Goal: Feedback & Contribution: Contribute content

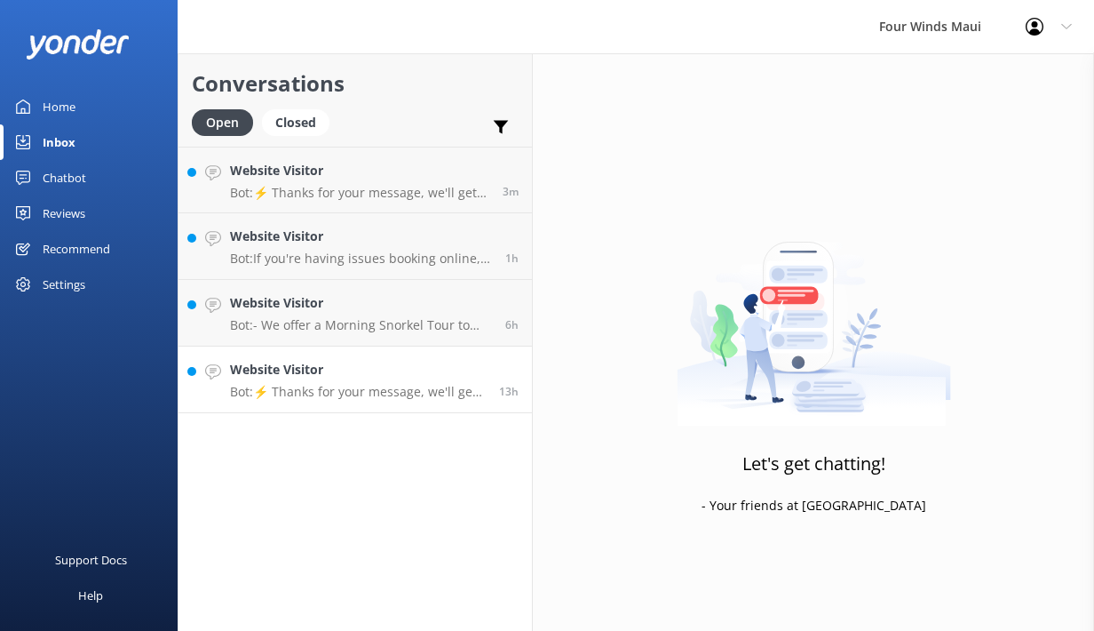
click at [362, 374] on h4 "Website Visitor" at bounding box center [358, 370] width 256 height 20
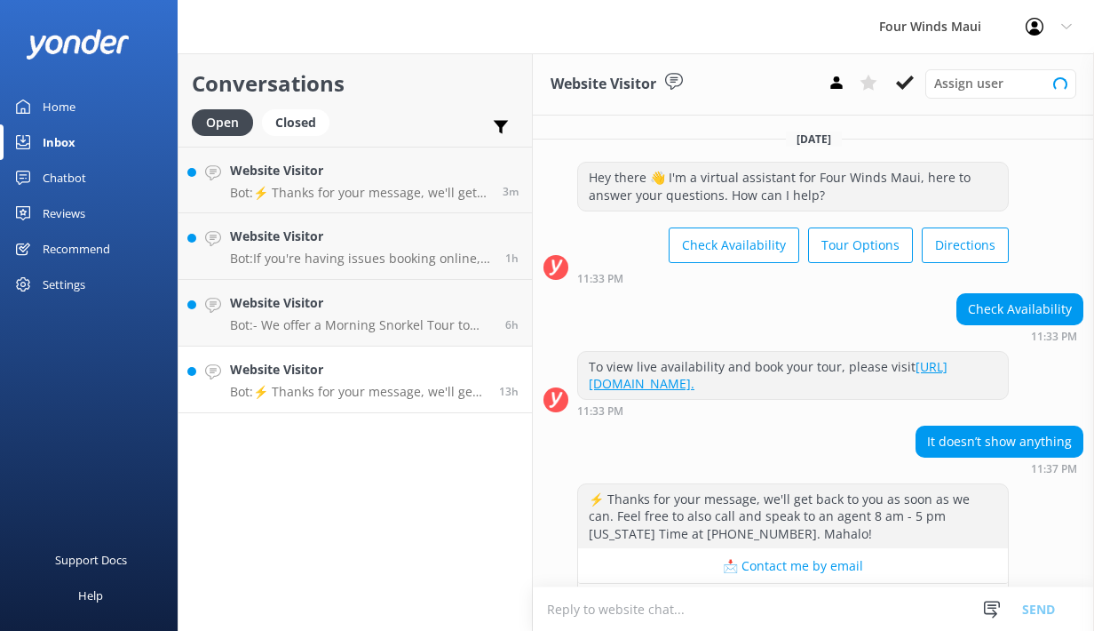
scroll to position [54, 0]
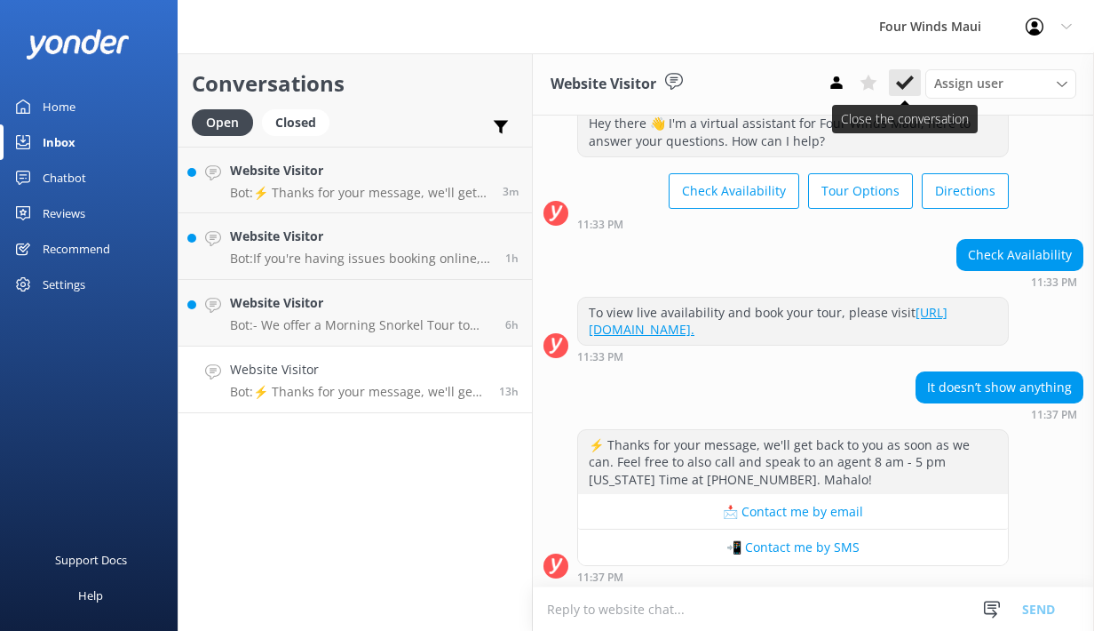
click at [902, 83] on icon at bounding box center [905, 83] width 18 height 18
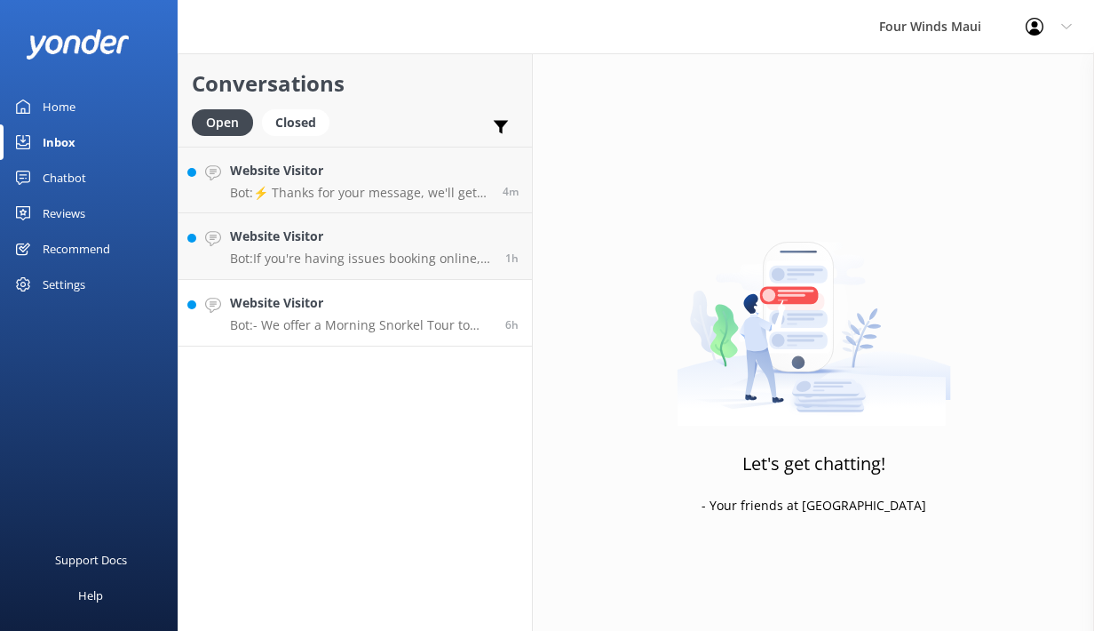
click at [389, 311] on h4 "Website Visitor" at bounding box center [361, 303] width 262 height 20
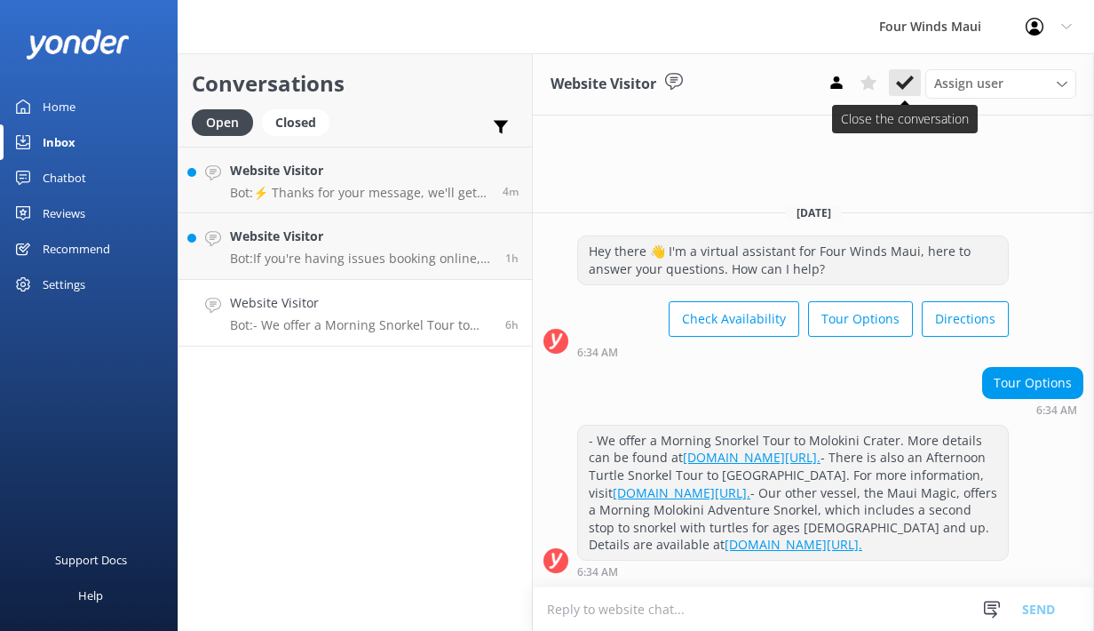
click at [903, 84] on icon at bounding box center [905, 83] width 18 height 18
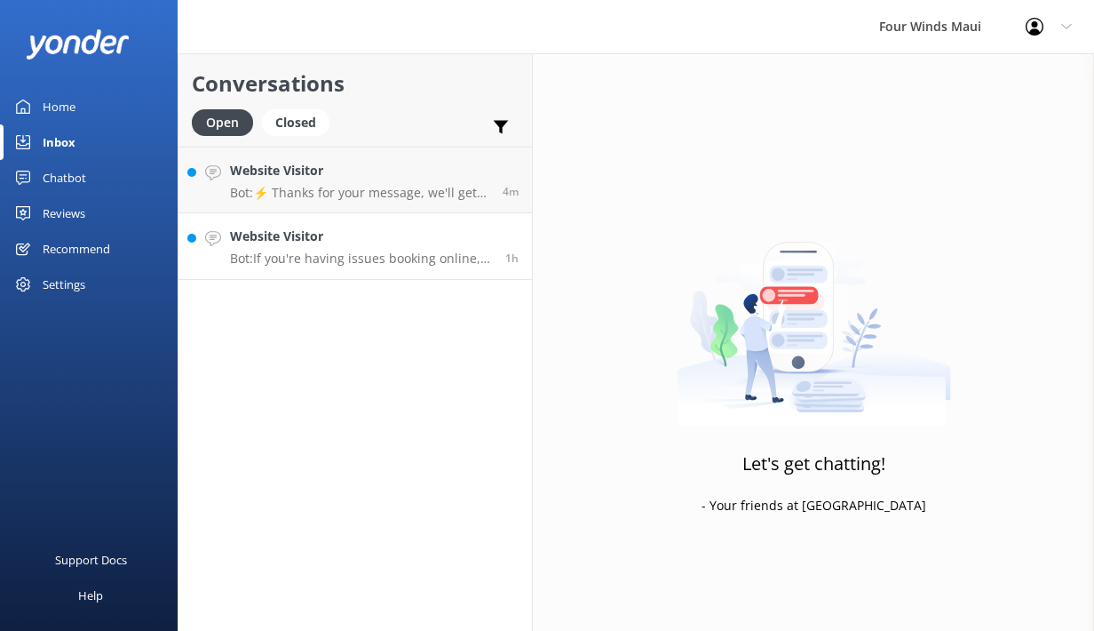
click at [292, 239] on h4 "Website Visitor" at bounding box center [361, 237] width 262 height 20
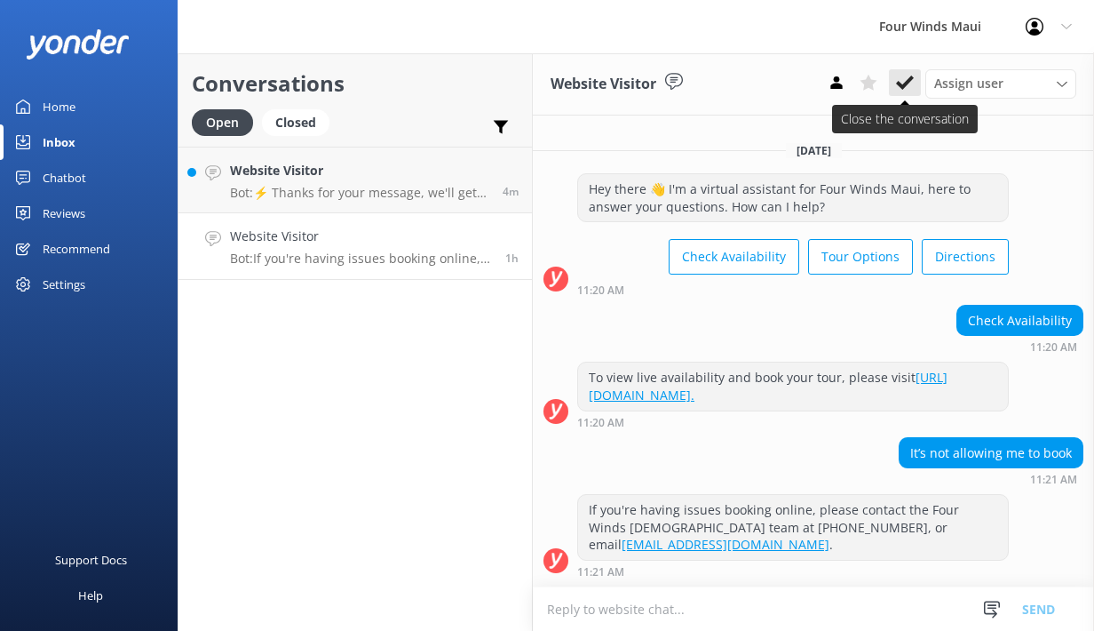
click at [906, 81] on icon at bounding box center [905, 83] width 18 height 18
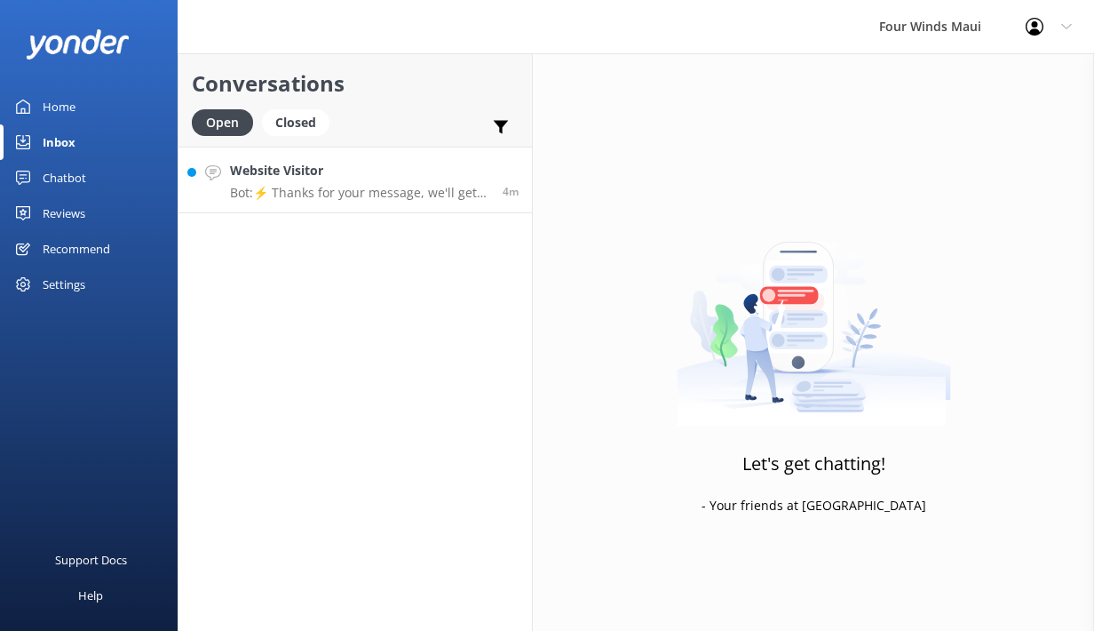
click at [299, 192] on p "Bot: ⚡ Thanks for your message, we'll get back to you as soon as we can. Feel f…" at bounding box center [359, 193] width 259 height 16
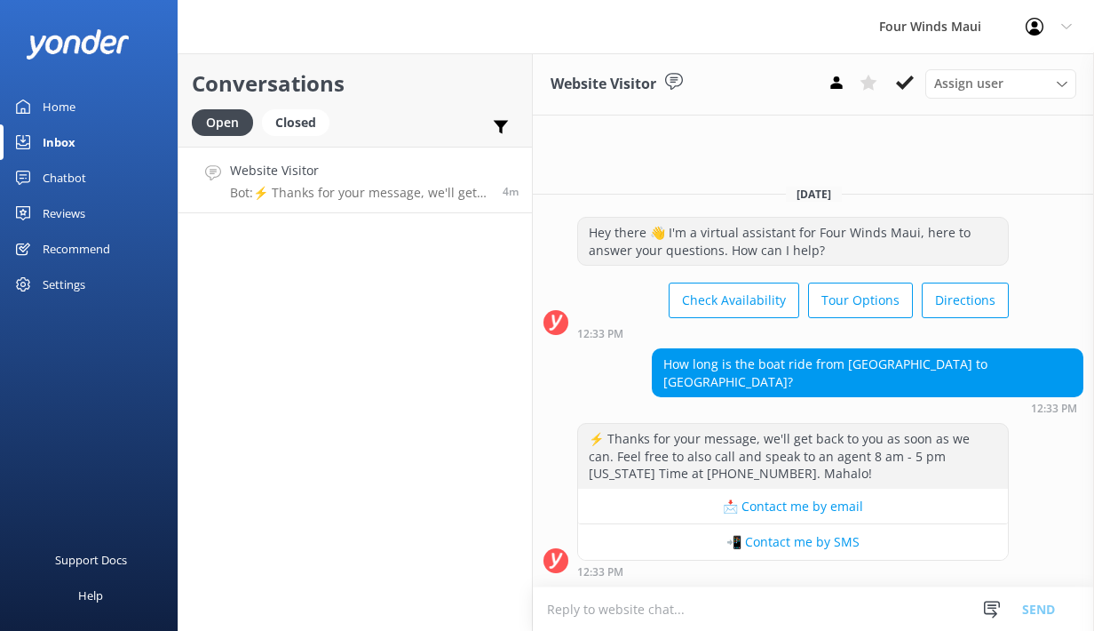
click at [85, 179] on div "Chatbot" at bounding box center [65, 178] width 44 height 36
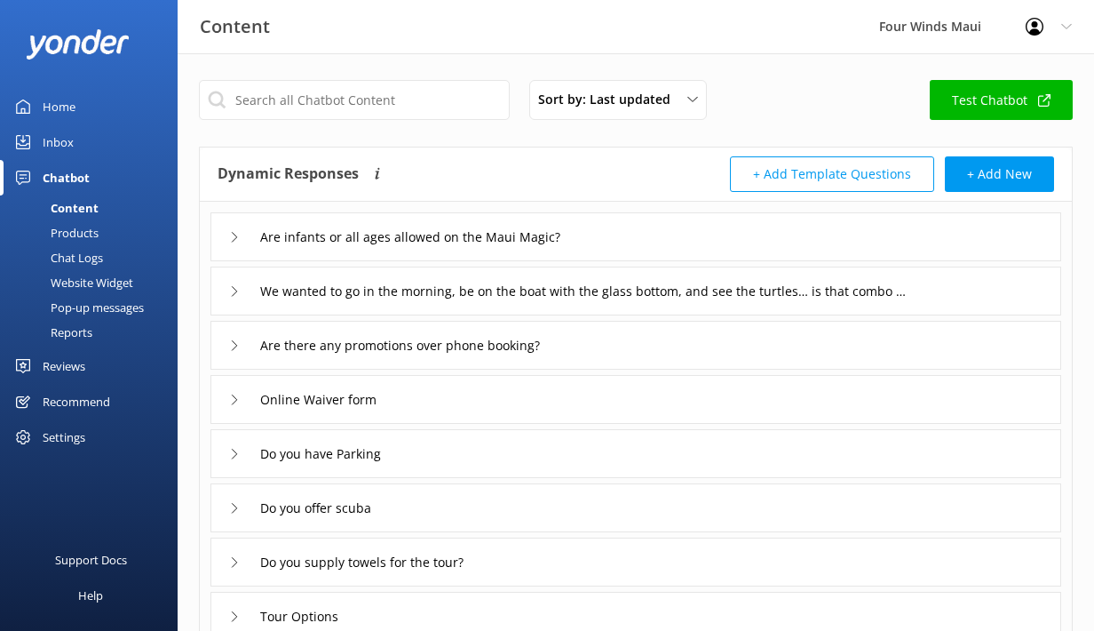
click at [94, 255] on div "Chat Logs" at bounding box center [57, 257] width 92 height 25
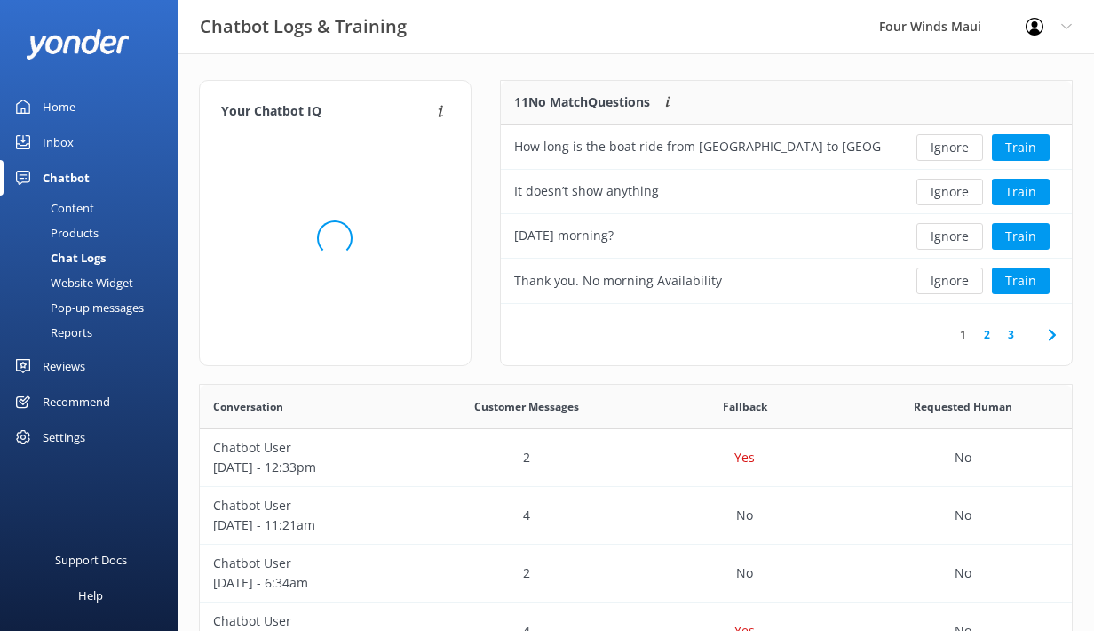
scroll to position [223, 572]
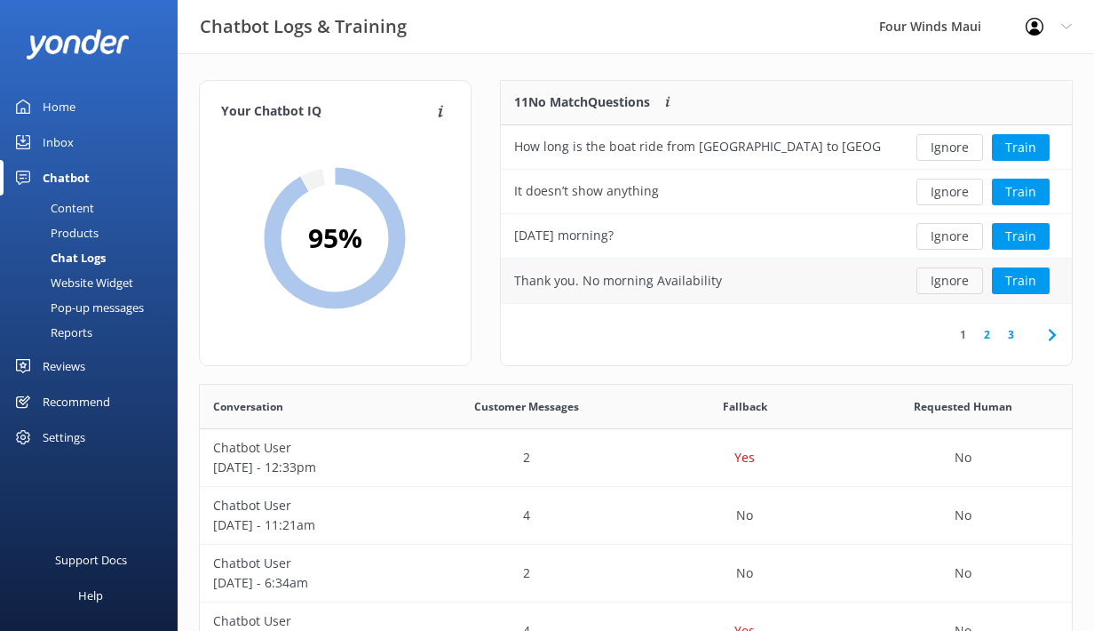
click at [950, 281] on button "Ignore" at bounding box center [950, 280] width 67 height 27
click at [955, 242] on button "Ignore" at bounding box center [950, 236] width 67 height 27
click at [1024, 237] on button "Train" at bounding box center [1021, 236] width 58 height 27
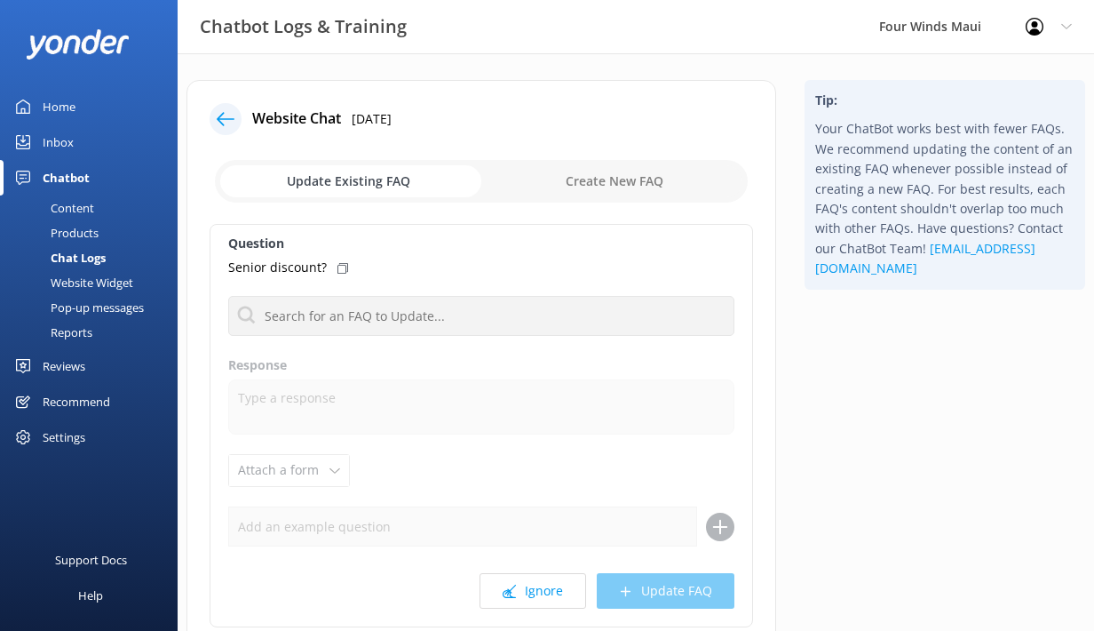
click at [222, 118] on icon at bounding box center [226, 119] width 18 height 18
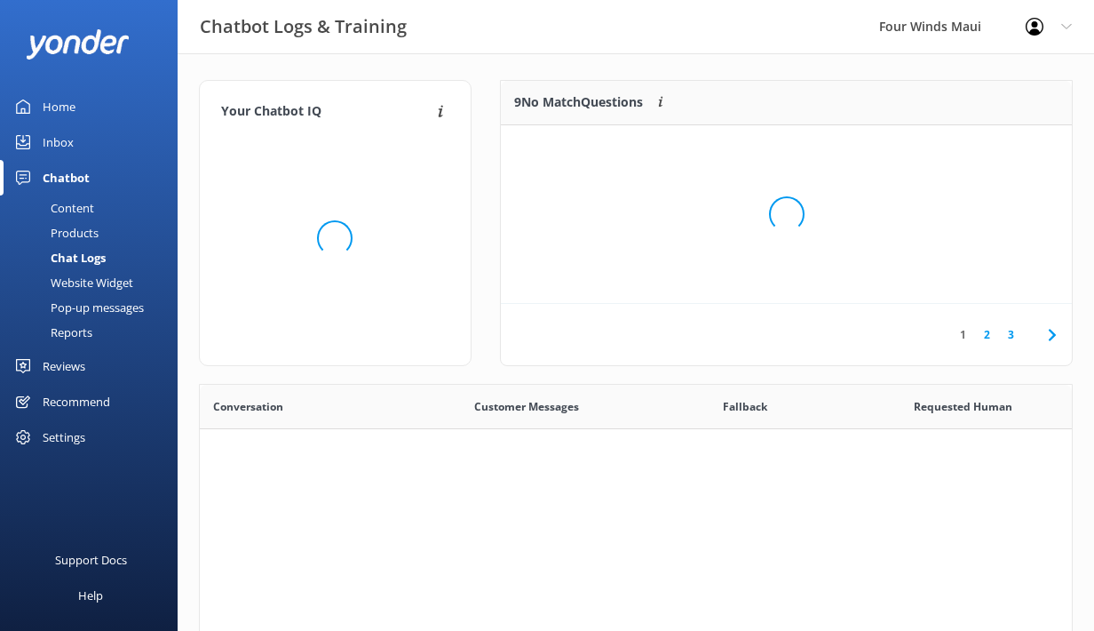
scroll to position [623, 872]
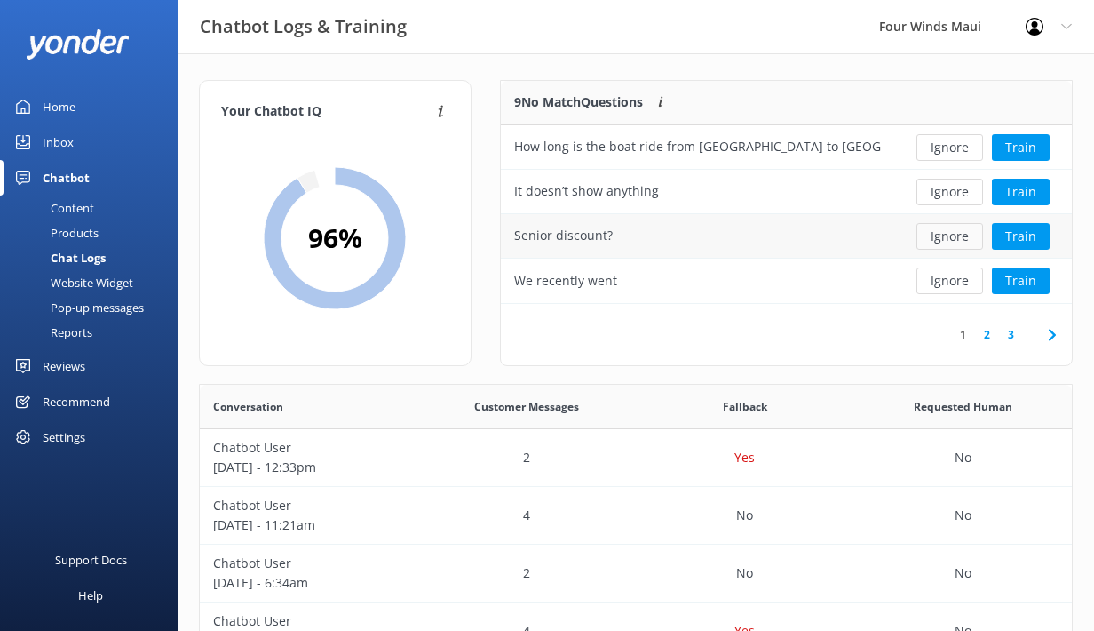
click at [960, 237] on button "Ignore" at bounding box center [950, 236] width 67 height 27
click at [941, 282] on button "Ignore" at bounding box center [950, 280] width 67 height 27
click at [1024, 136] on button "Train" at bounding box center [1021, 147] width 58 height 27
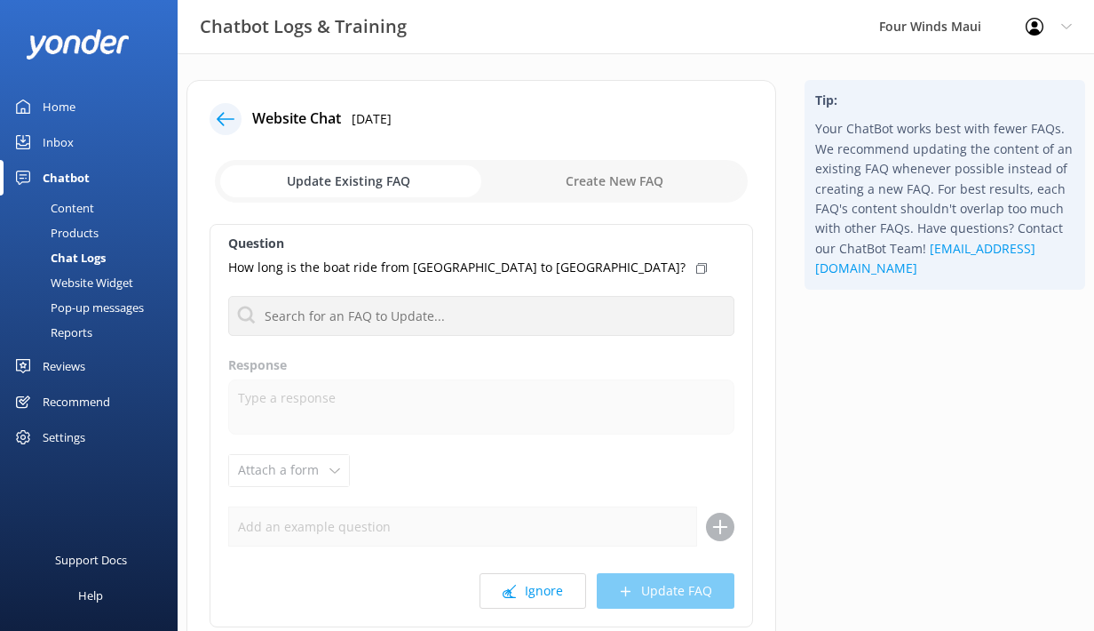
click at [601, 176] on input "checkbox" at bounding box center [481, 181] width 533 height 43
checkbox input "true"
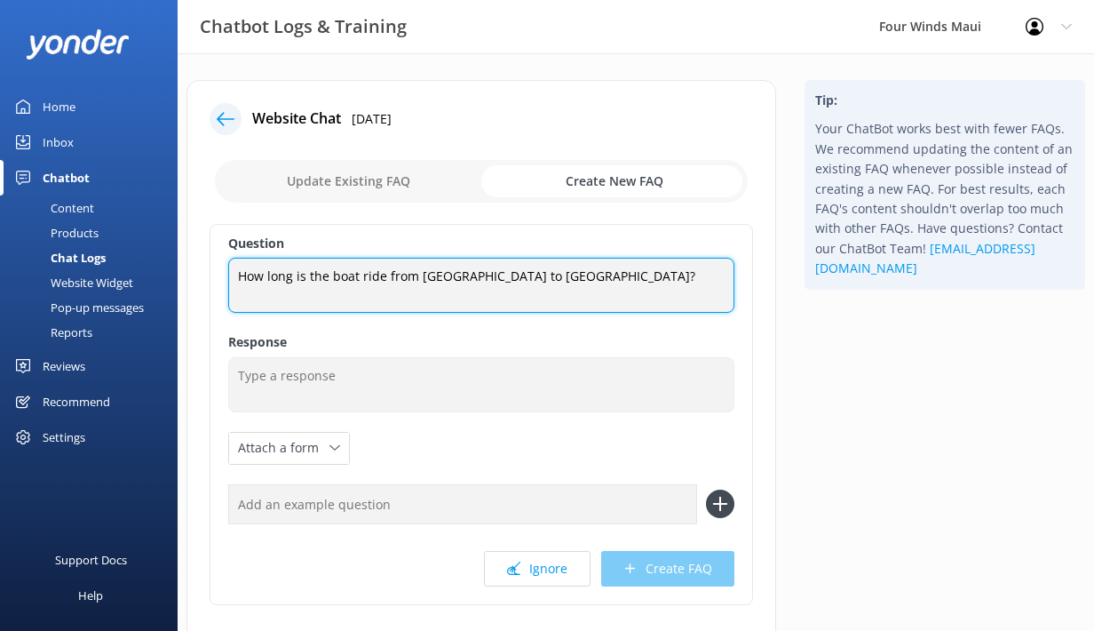
click at [537, 276] on textarea "How long is the boat ride from [GEOGRAPHIC_DATA] to [GEOGRAPHIC_DATA]?" at bounding box center [481, 285] width 506 height 55
type textarea "How long is the boat ride from [GEOGRAPHIC_DATA] to [GEOGRAPHIC_DATA]?"
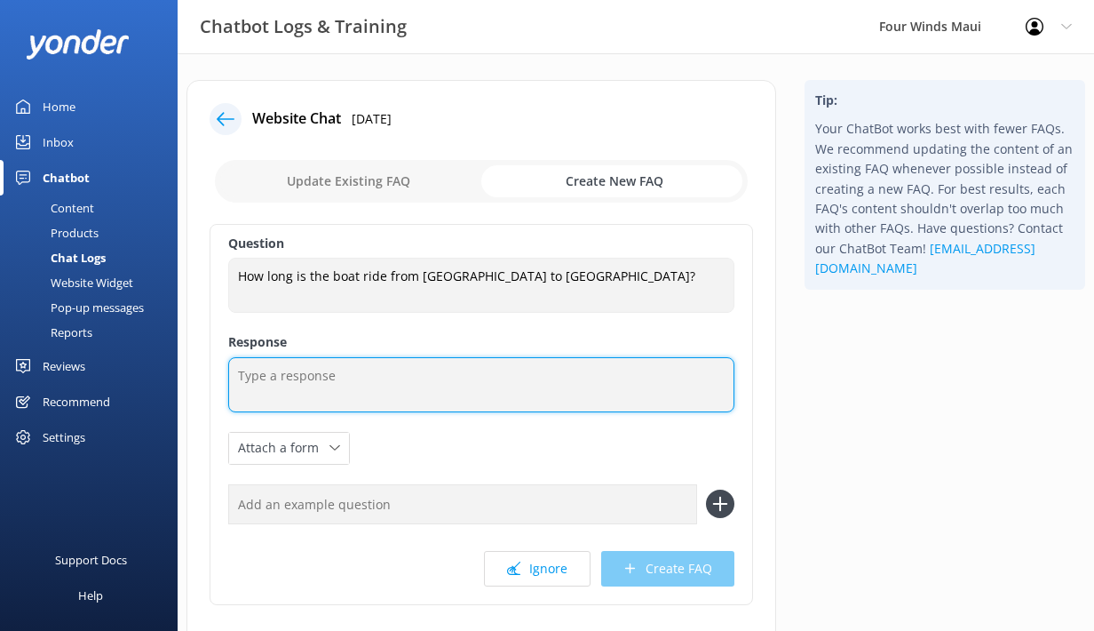
click at [484, 378] on textarea at bounding box center [481, 384] width 506 height 55
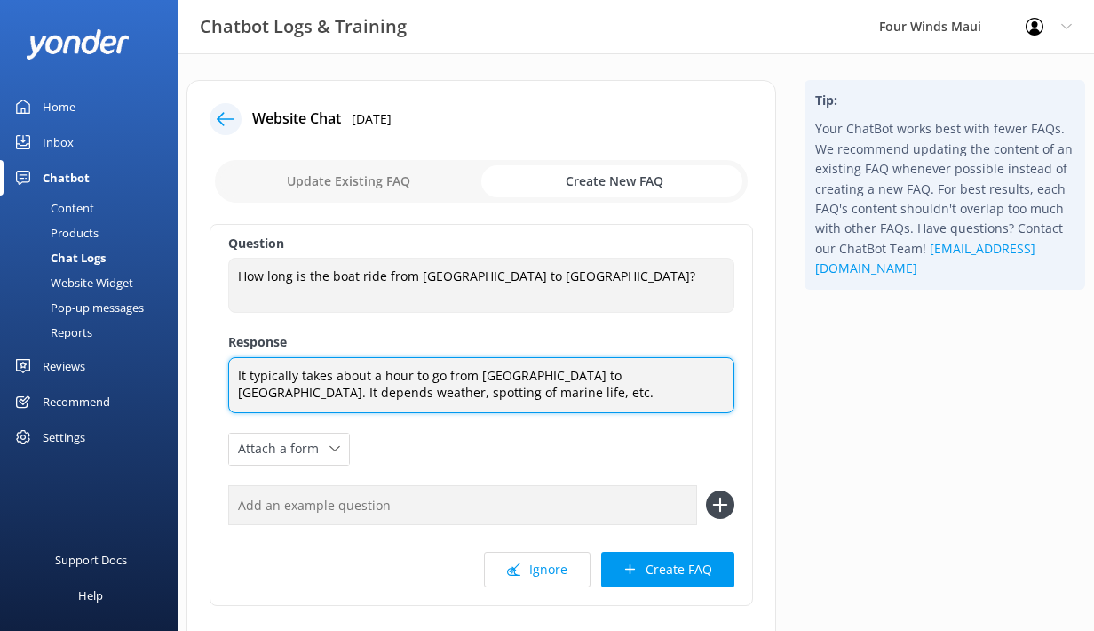
drag, startPoint x: 464, startPoint y: 395, endPoint x: 185, endPoint y: 346, distance: 283.2
click at [185, 346] on div "Website Chat [DATE] Update Existing FAQ Create New FAQ Question How long is the…" at bounding box center [481, 396] width 618 height 633
paste textarea "n hour to get from [GEOGRAPHIC_DATA] to [GEOGRAPHIC_DATA], depending on the wea…"
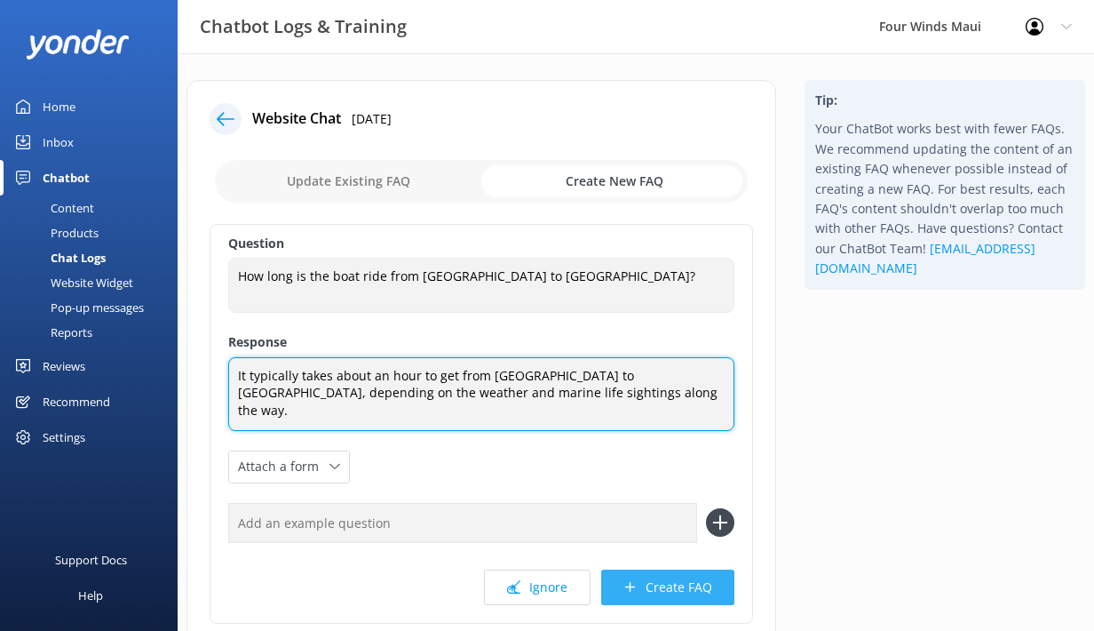
type textarea "It typically takes about an hour to get from [GEOGRAPHIC_DATA] to [GEOGRAPHIC_D…"
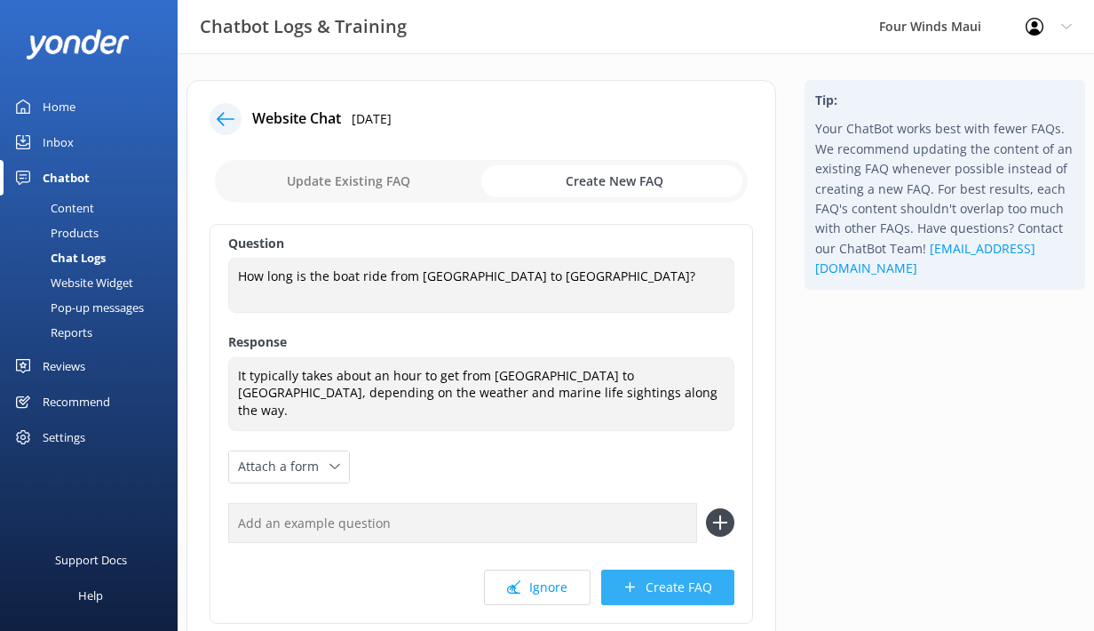
click at [659, 574] on button "Create FAQ" at bounding box center [667, 587] width 133 height 36
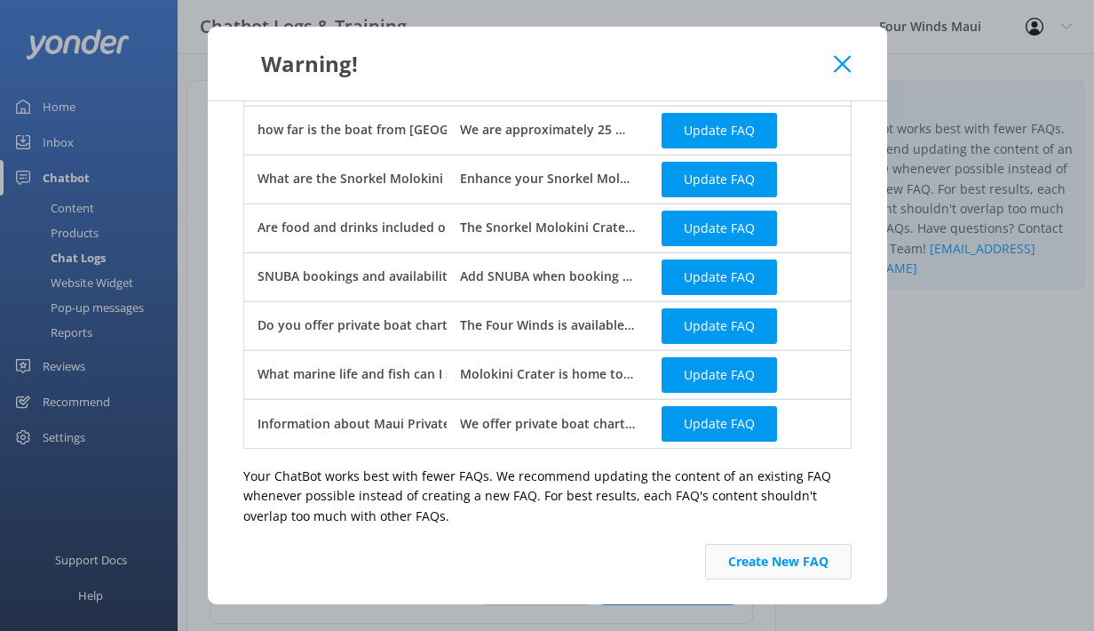
scroll to position [892, 0]
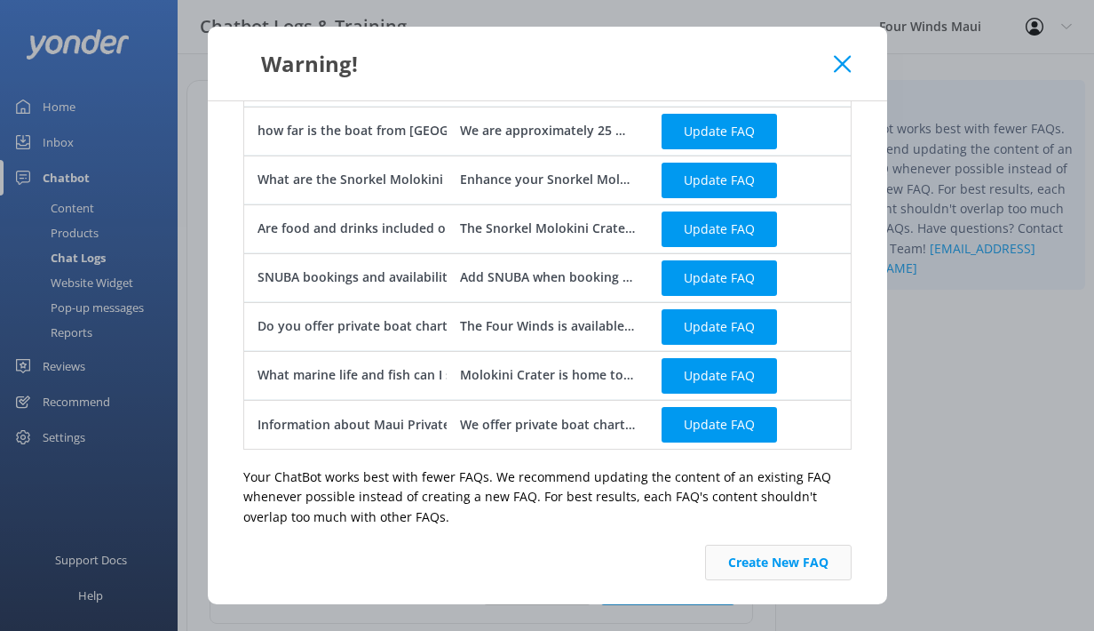
click at [758, 576] on button "Create New FAQ" at bounding box center [778, 563] width 147 height 36
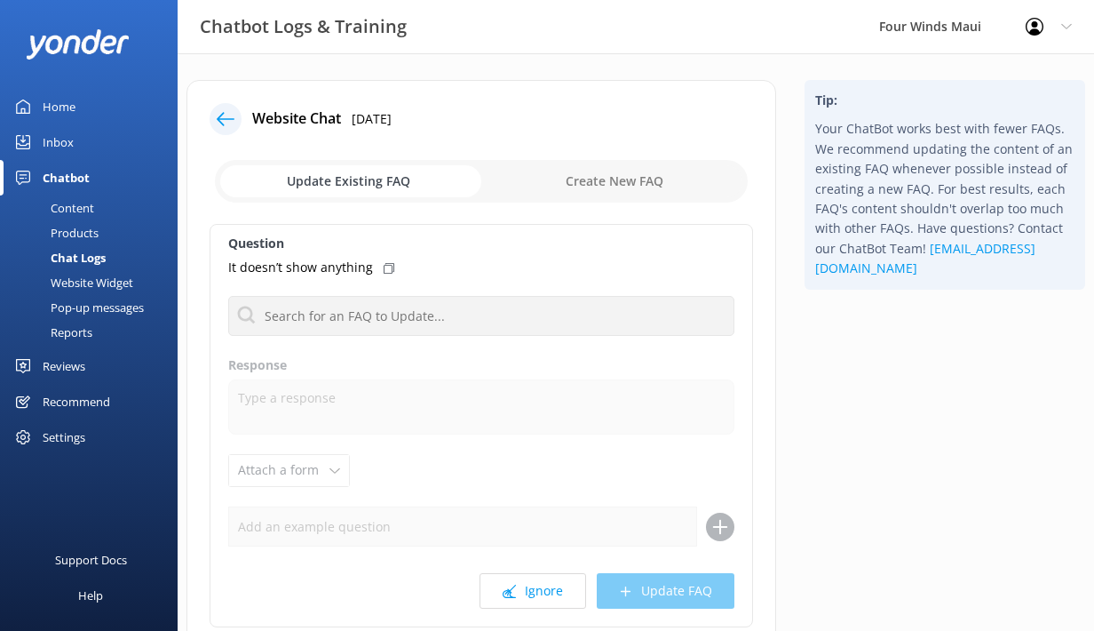
click at [61, 257] on div "Chat Logs" at bounding box center [58, 257] width 95 height 25
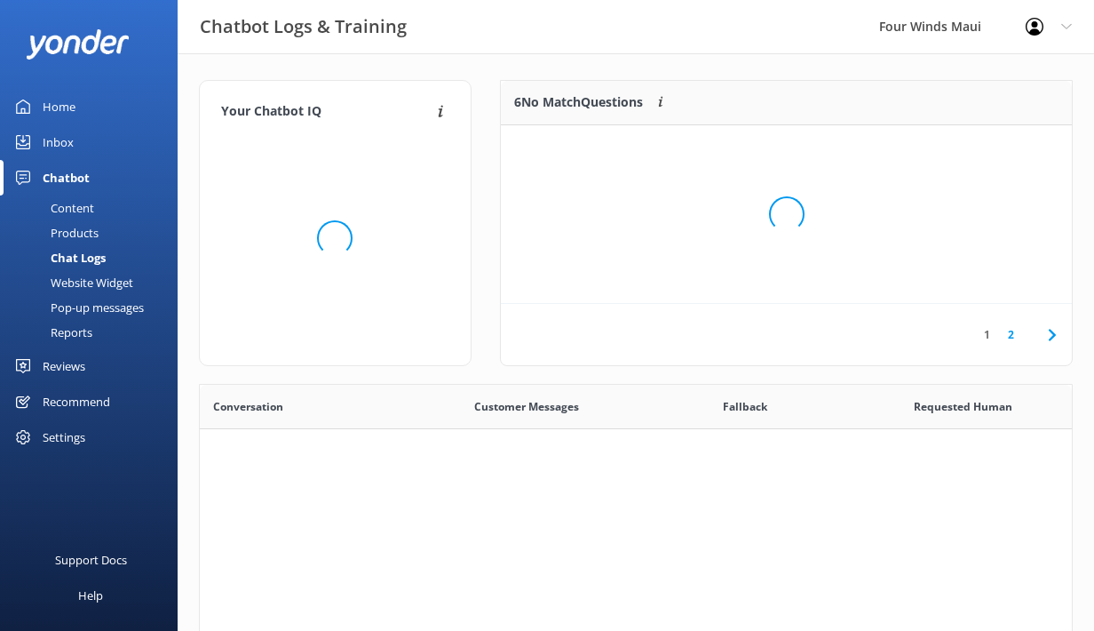
scroll to position [1, 1]
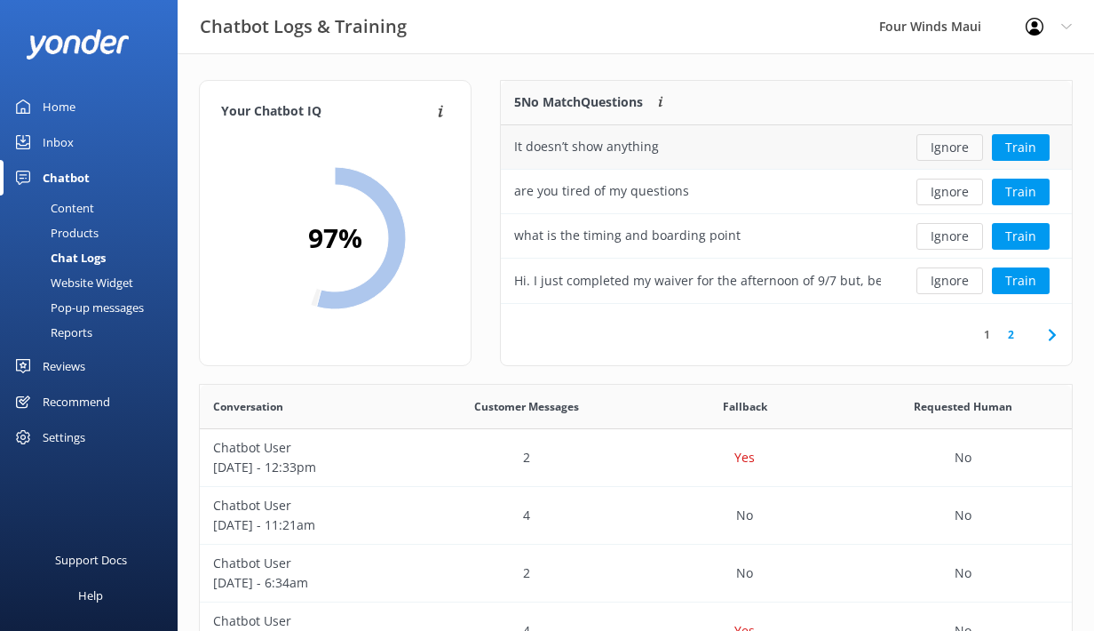
click at [959, 147] on button "Ignore" at bounding box center [950, 147] width 67 height 27
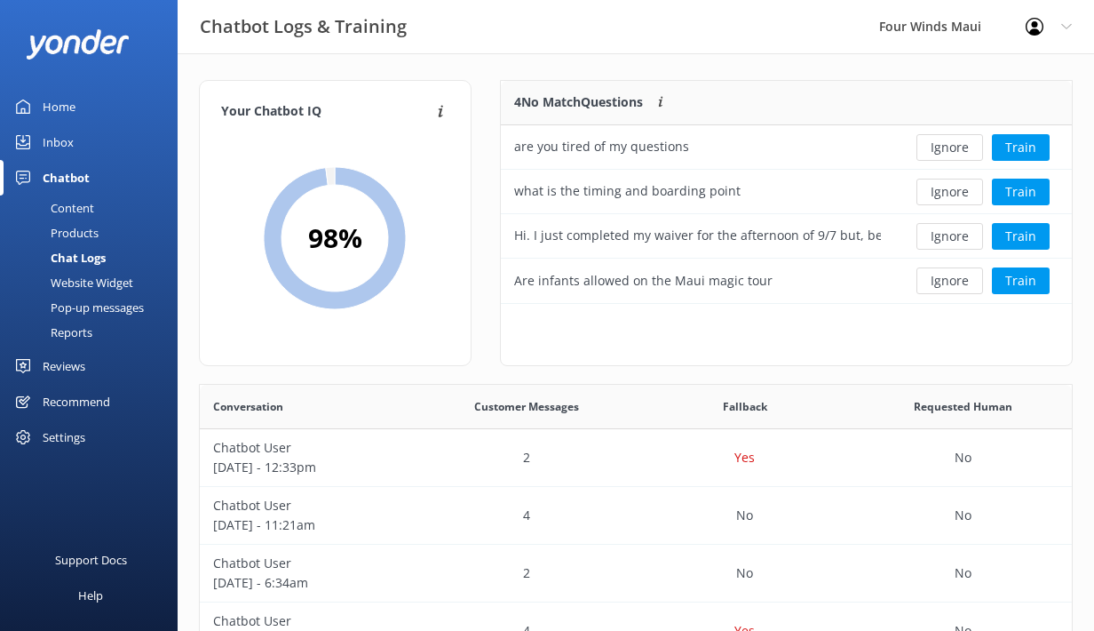
click at [959, 147] on button "Ignore" at bounding box center [950, 147] width 67 height 27
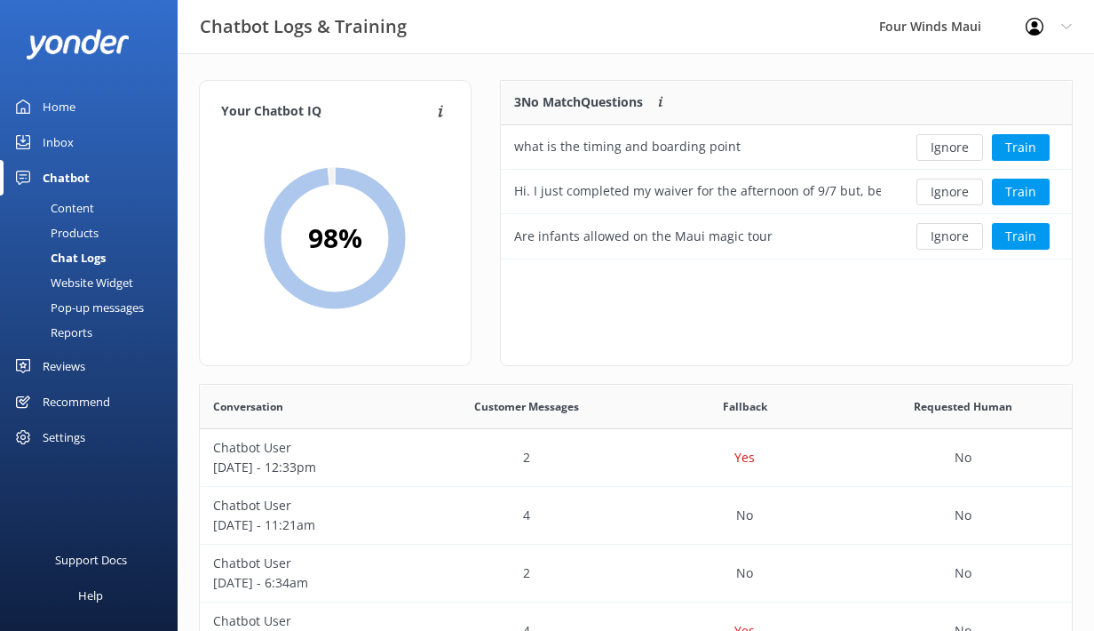
scroll to position [179, 572]
click at [959, 147] on button "Ignore" at bounding box center [950, 147] width 67 height 27
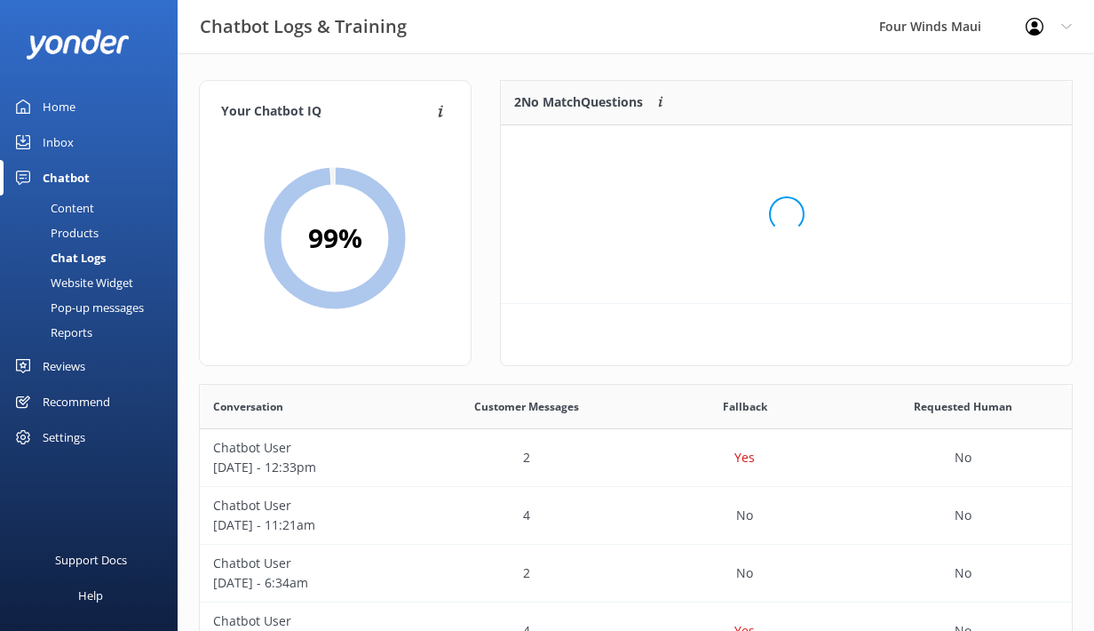
scroll to position [134, 572]
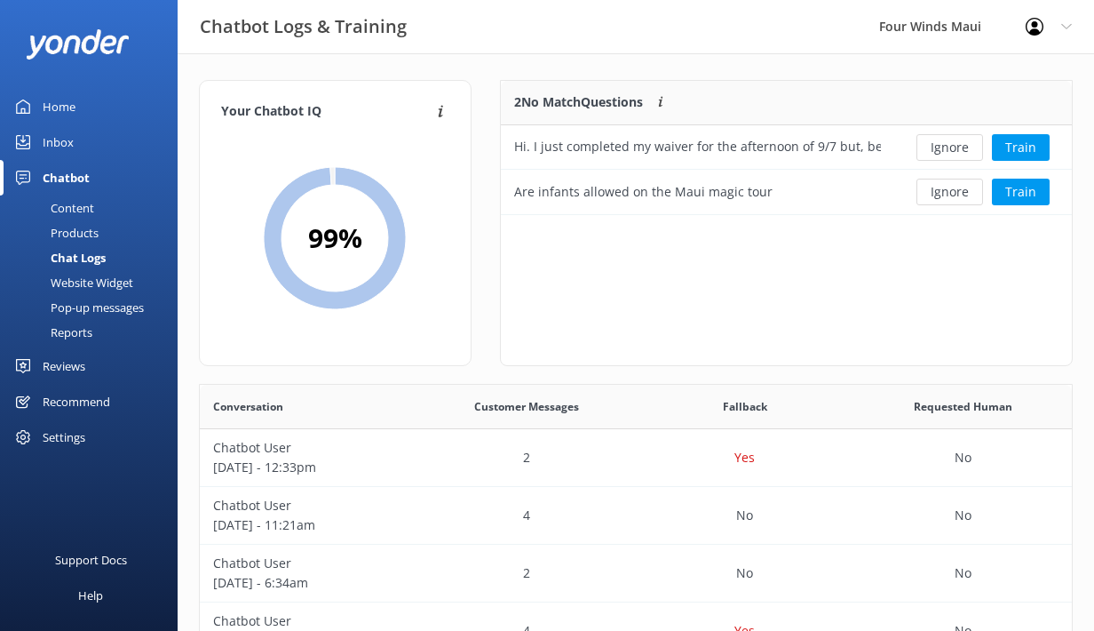
click at [959, 147] on button "Ignore" at bounding box center [950, 147] width 67 height 27
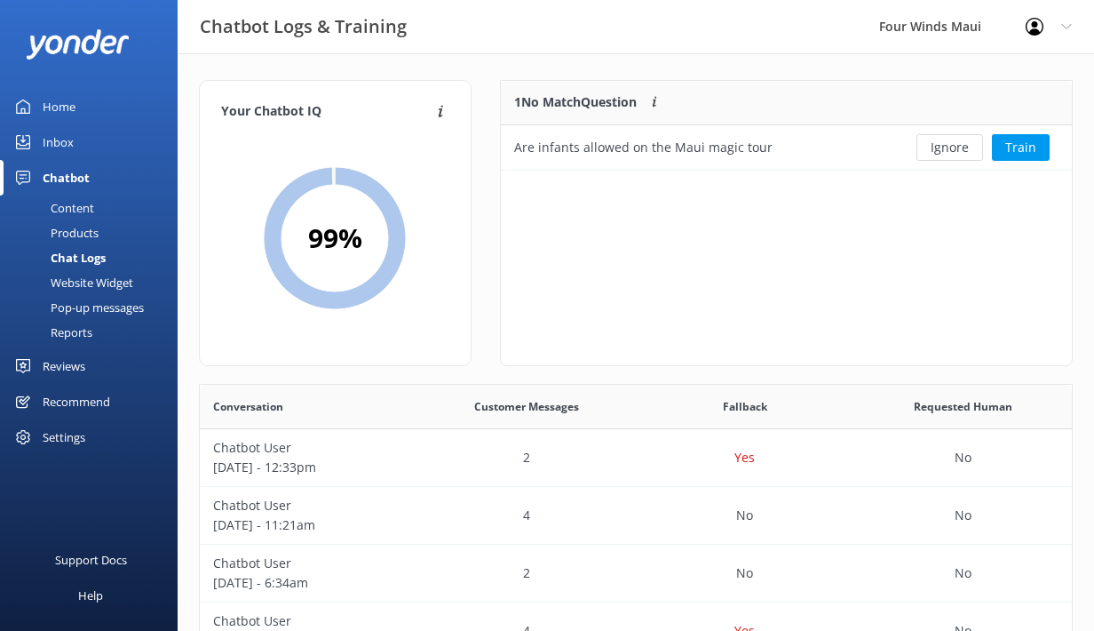
scroll to position [90, 572]
click at [1027, 140] on button "Train" at bounding box center [1021, 147] width 58 height 27
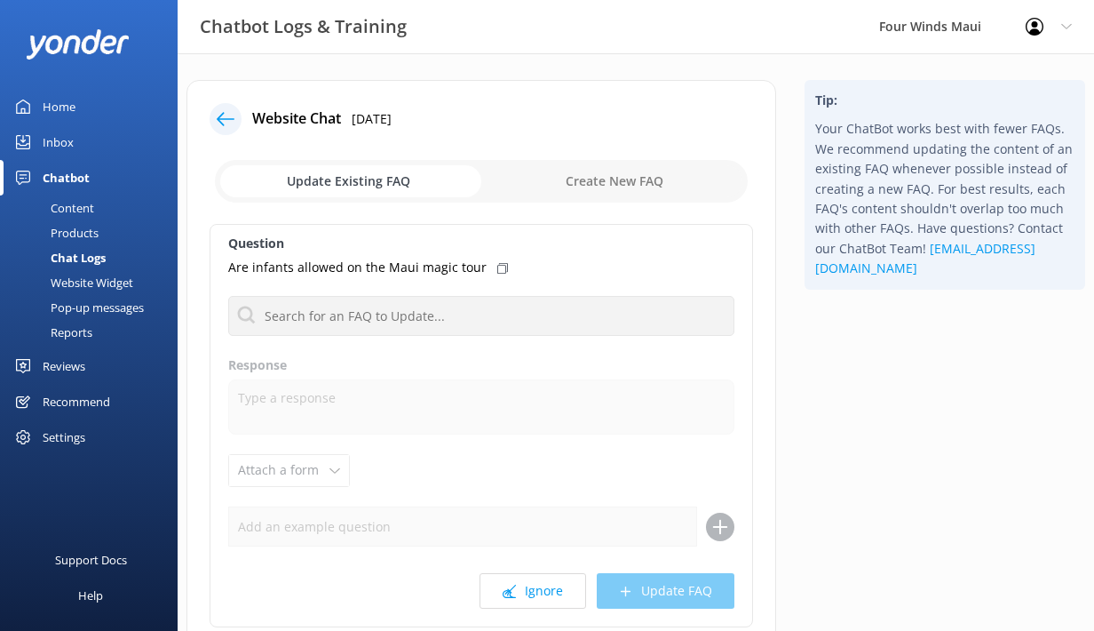
click at [616, 170] on input "checkbox" at bounding box center [481, 181] width 533 height 43
checkbox input "true"
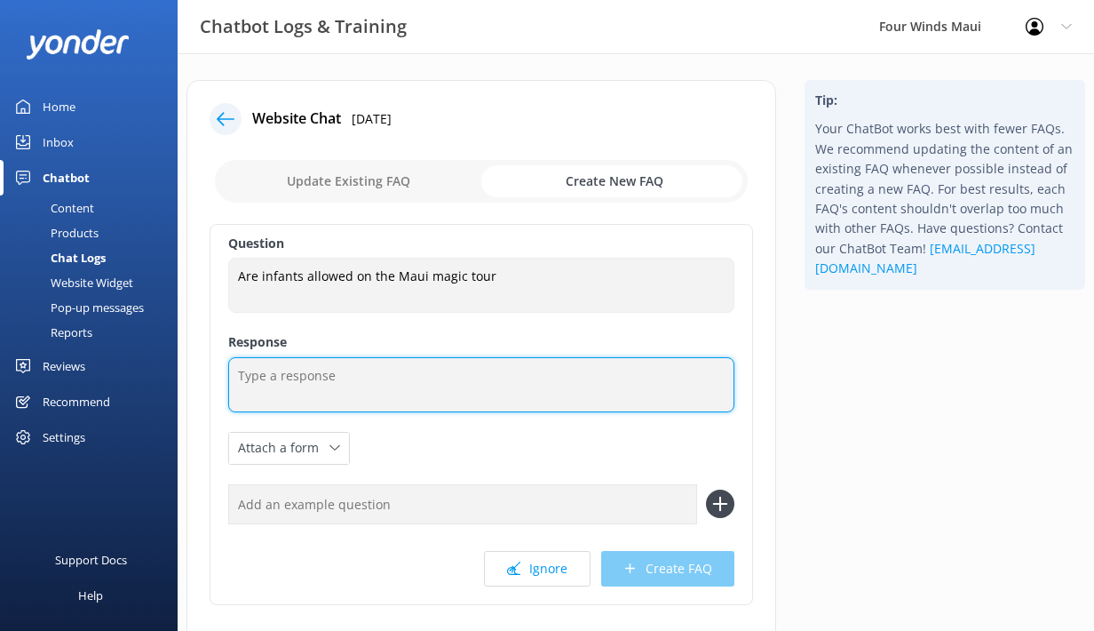
click at [378, 374] on textarea at bounding box center [481, 384] width 506 height 55
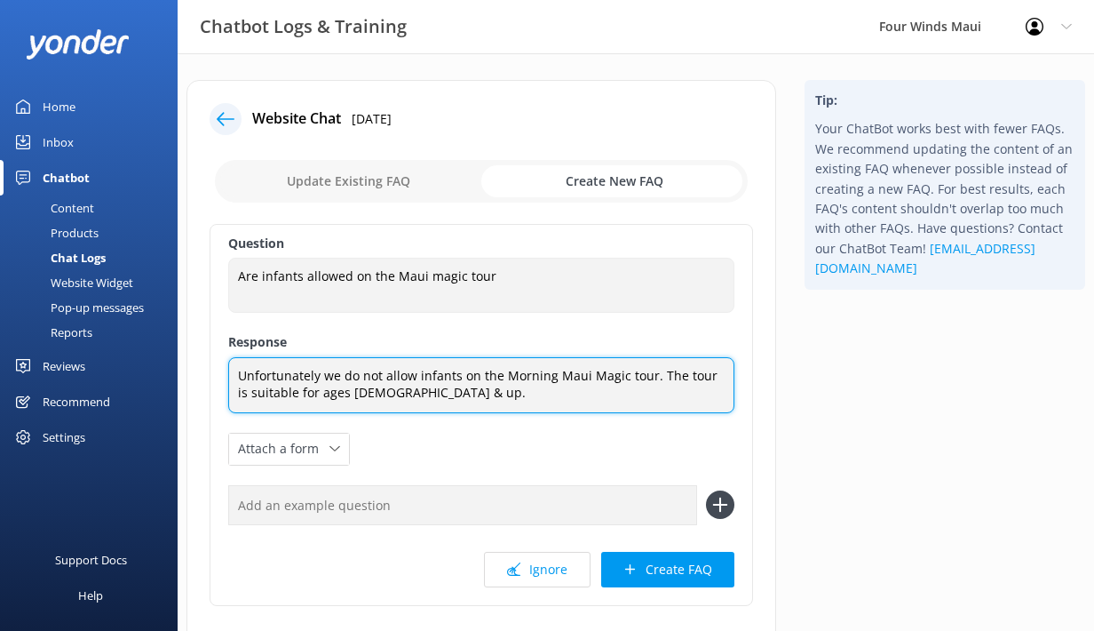
drag, startPoint x: 395, startPoint y: 400, endPoint x: 202, endPoint y: 346, distance: 200.8
click at [202, 346] on div "Website Chat [DATE] Update Existing FAQ Create New FAQ Question Are infants all…" at bounding box center [482, 388] width 590 height 616
paste textarea "Infants are not permitted on the Morning Maui Magic tour. This experience is be…"
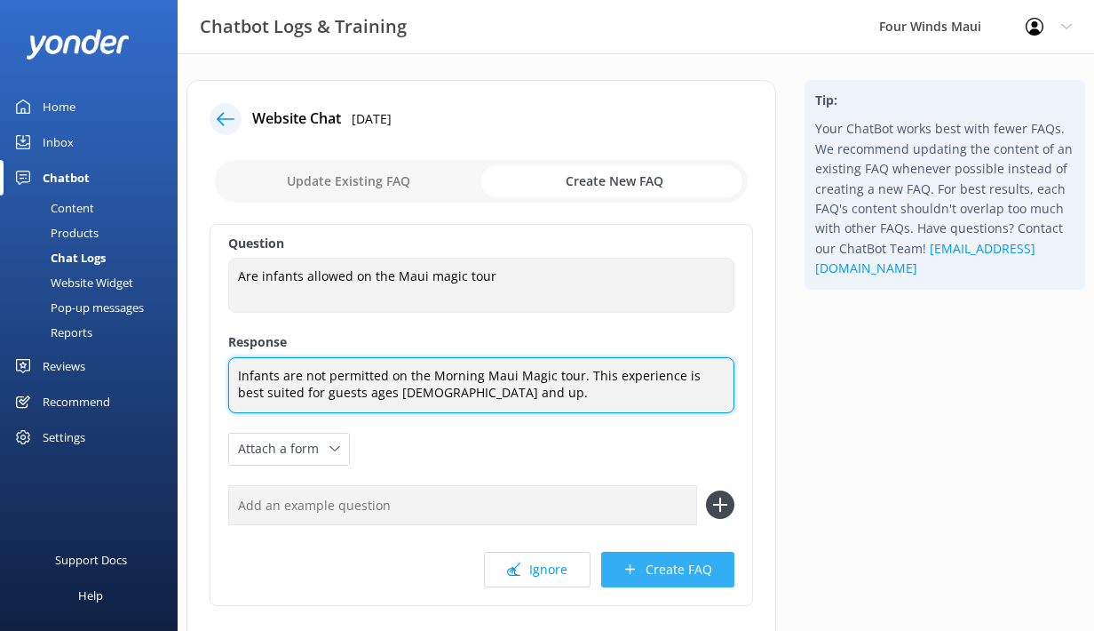
type textarea "Infants are not permitted on the Morning Maui Magic tour. This experience is be…"
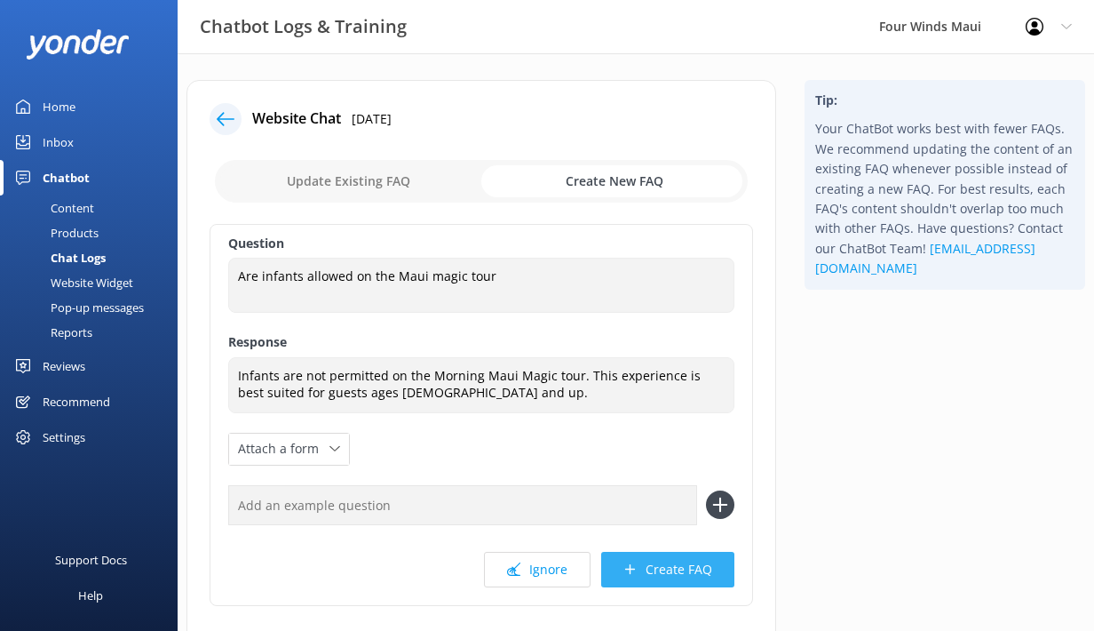
click at [673, 575] on button "Create FAQ" at bounding box center [667, 570] width 133 height 36
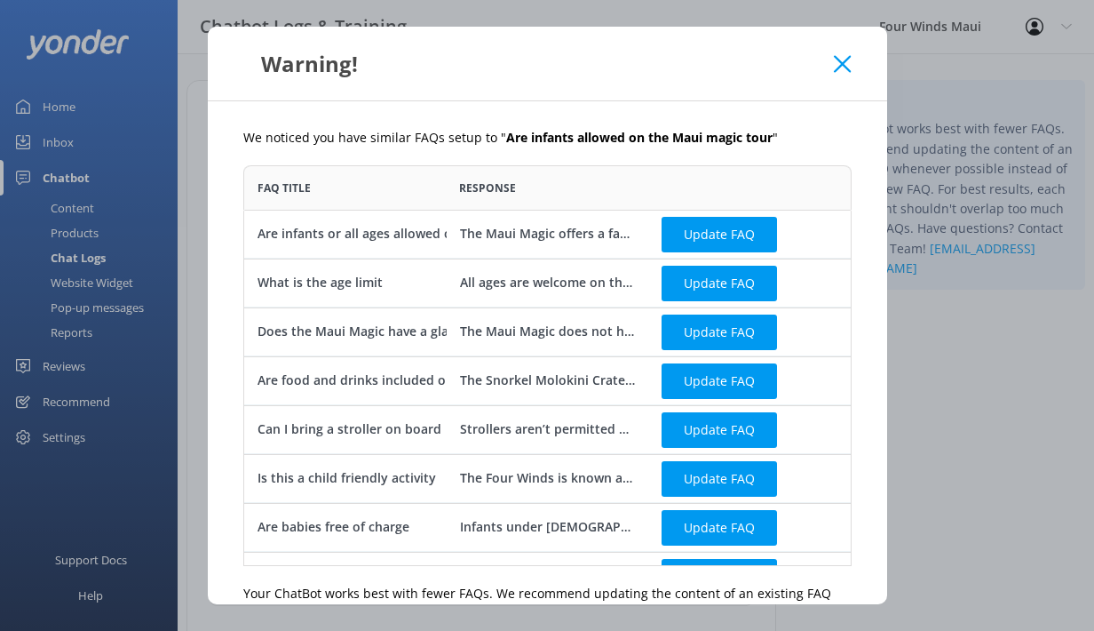
scroll to position [401, 608]
click at [839, 59] on icon at bounding box center [842, 64] width 17 height 18
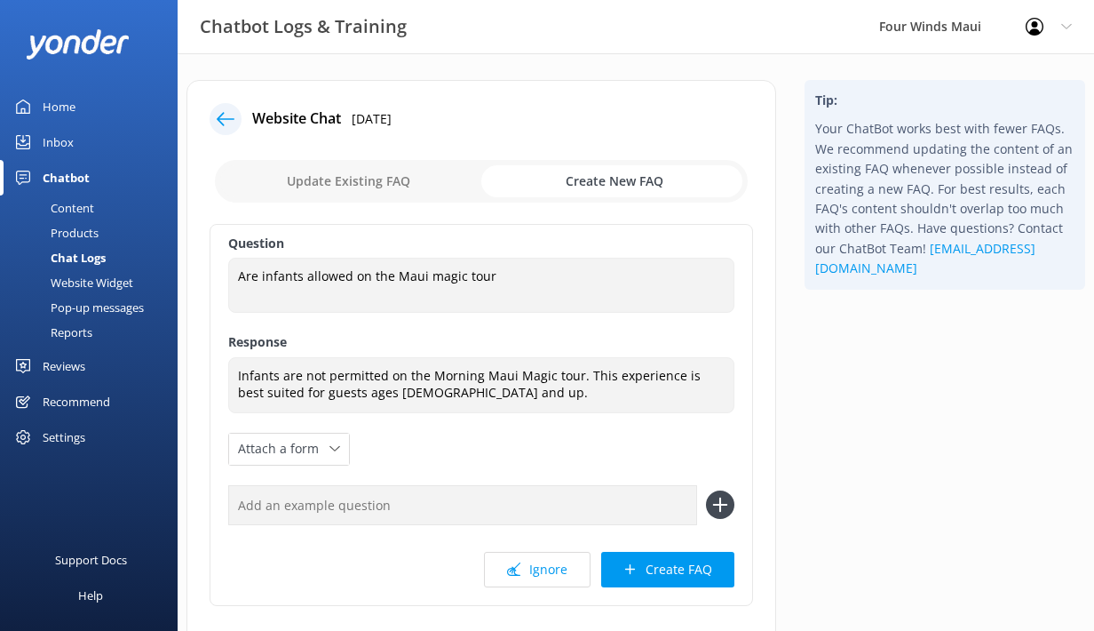
click at [61, 131] on div "Inbox" at bounding box center [58, 142] width 31 height 36
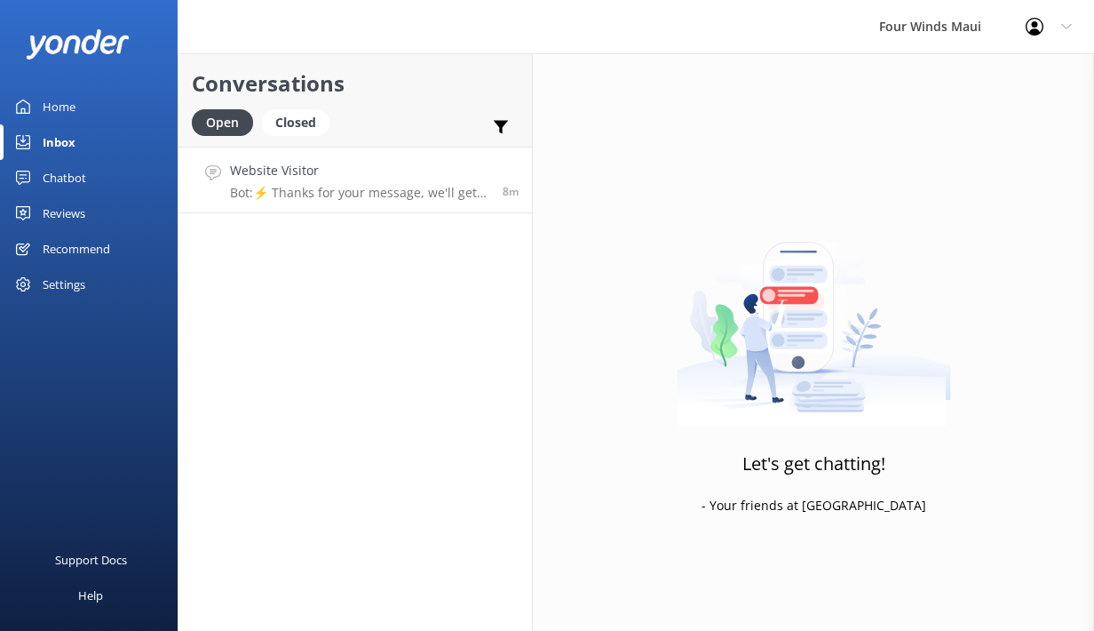
click at [365, 191] on p "Bot: ⚡ Thanks for your message, we'll get back to you as soon as we can. Feel f…" at bounding box center [359, 193] width 259 height 16
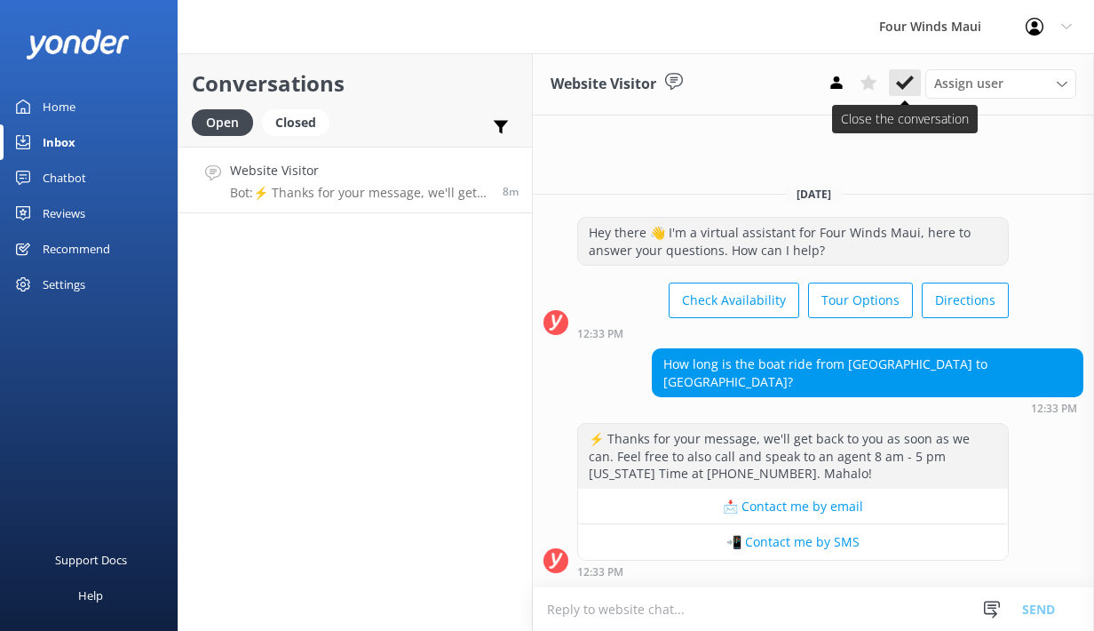
click at [907, 84] on use at bounding box center [905, 83] width 18 height 14
